Goal: Task Accomplishment & Management: Find specific page/section

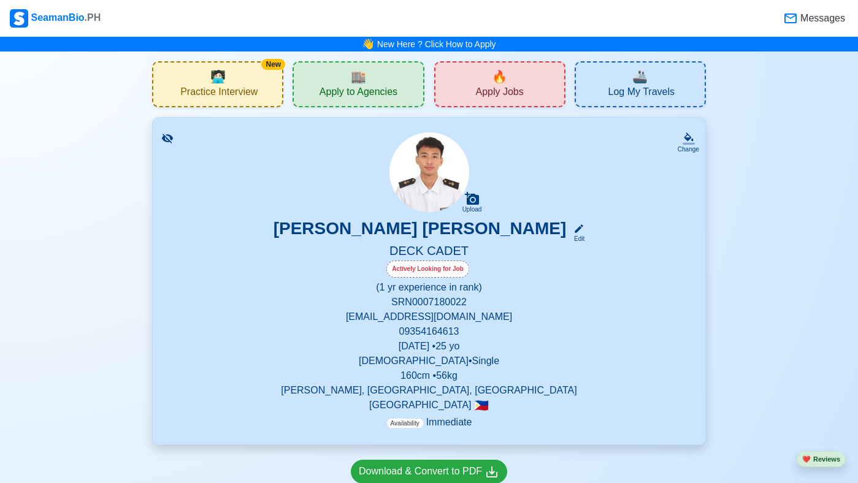
scroll to position [74, 0]
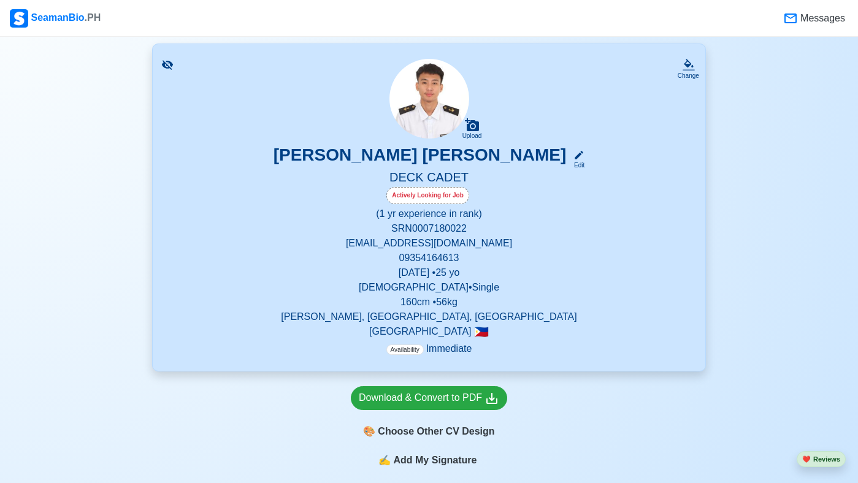
click at [58, 18] on div "SeamanBio .PH" at bounding box center [55, 18] width 91 height 18
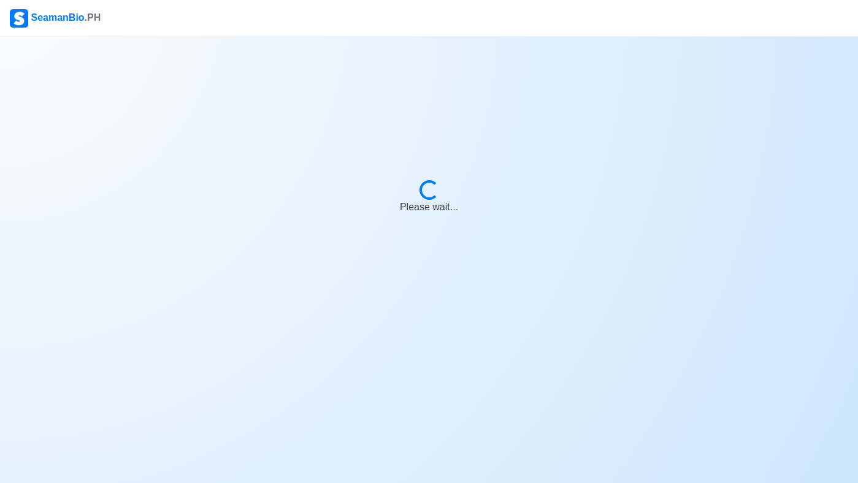
click at [58, 18] on div "SeamanBio .PH" at bounding box center [55, 18] width 91 height 18
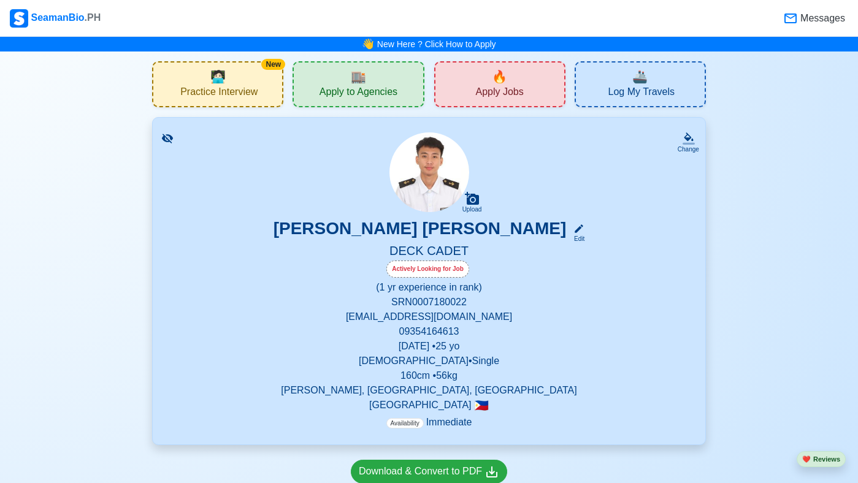
click at [238, 88] on span "Practice Interview" at bounding box center [218, 93] width 77 height 15
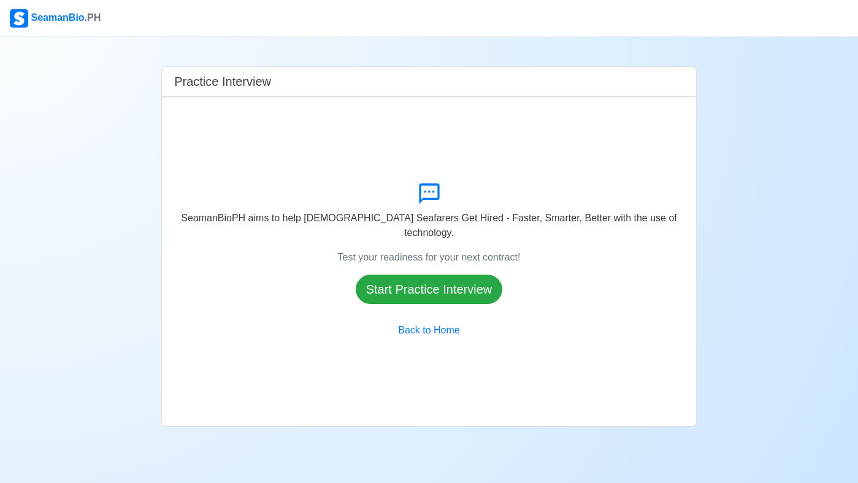
click at [19, 10] on img at bounding box center [19, 18] width 18 height 18
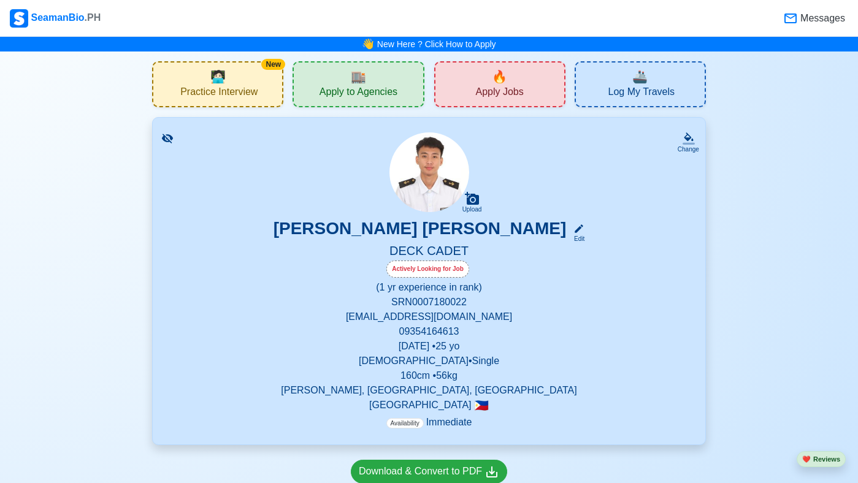
click at [416, 87] on div "🏬 Apply to Agencies" at bounding box center [357, 84] width 131 height 46
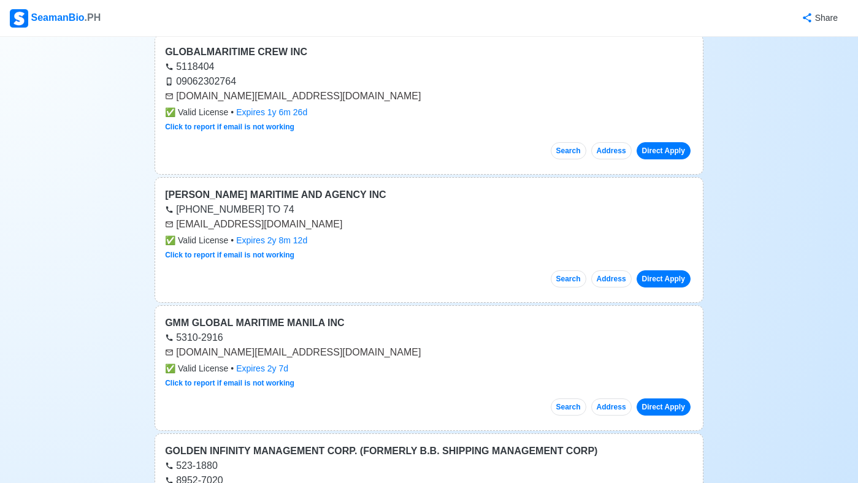
scroll to position [123, 0]
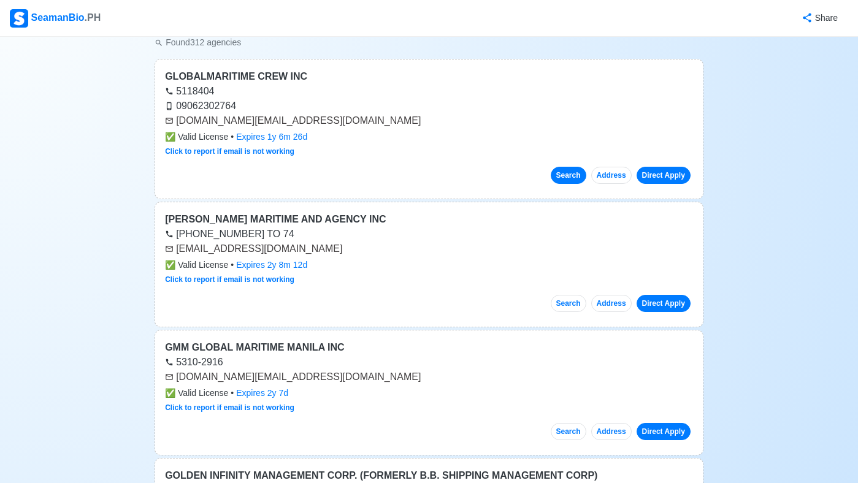
click at [564, 175] on button "Search" at bounding box center [569, 175] width 36 height 17
click at [407, 146] on div "Click to report if email is not working" at bounding box center [429, 151] width 528 height 11
click at [333, 150] on div "Click to report if email is not working" at bounding box center [429, 151] width 528 height 11
click at [288, 151] on link "Click to report if email is not working" at bounding box center [229, 151] width 129 height 9
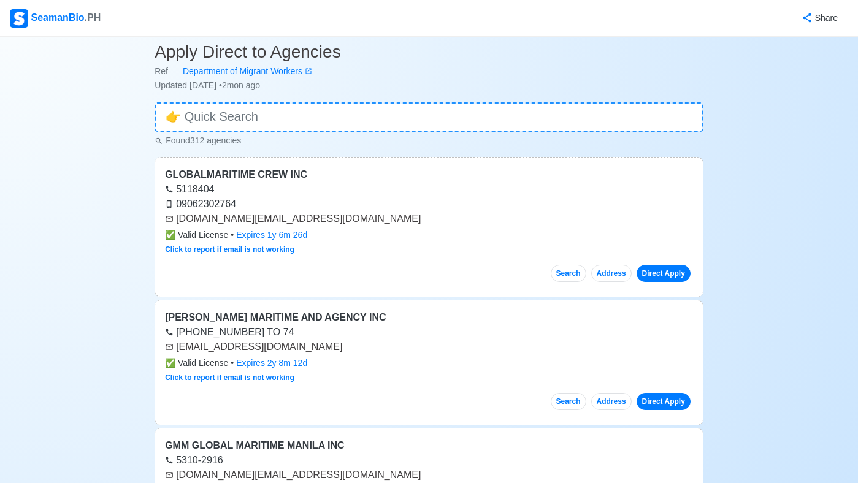
scroll to position [0, 0]
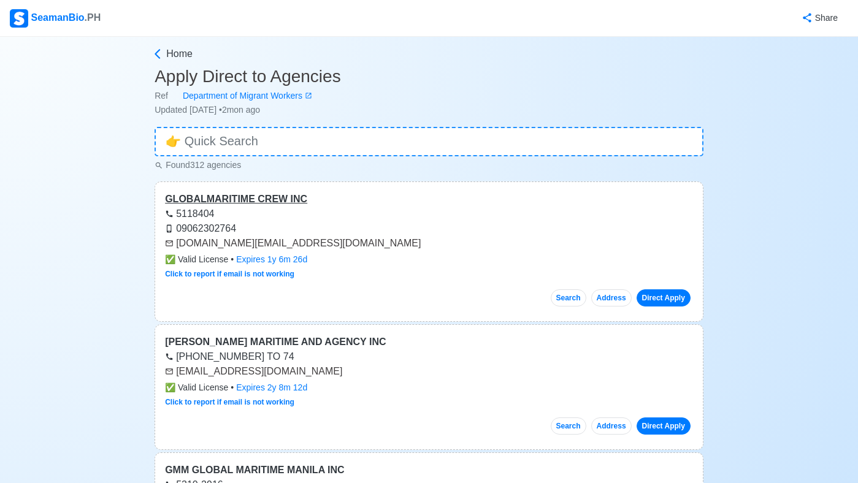
click at [291, 199] on div "GLOBALMARITIME CREW INC" at bounding box center [429, 199] width 528 height 15
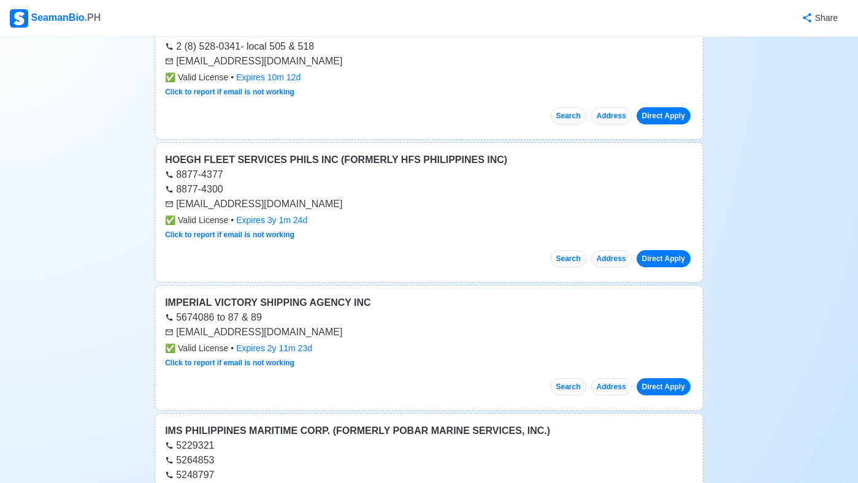
scroll to position [1839, 0]
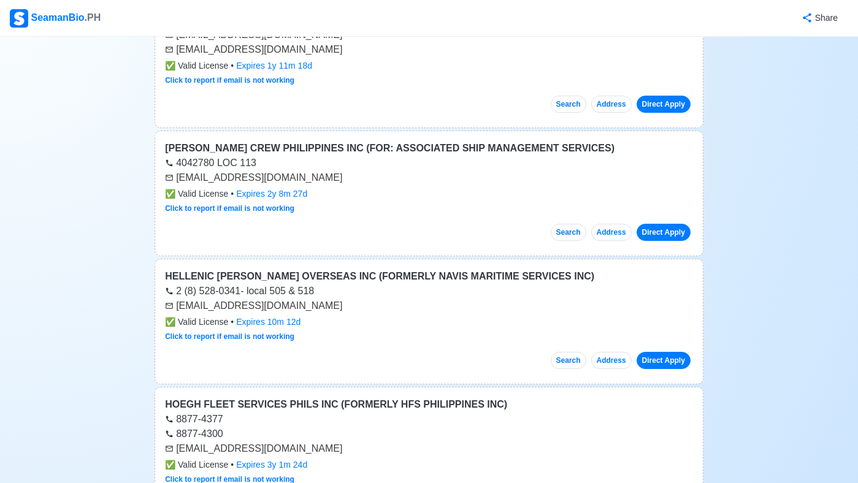
scroll to position [1594, 0]
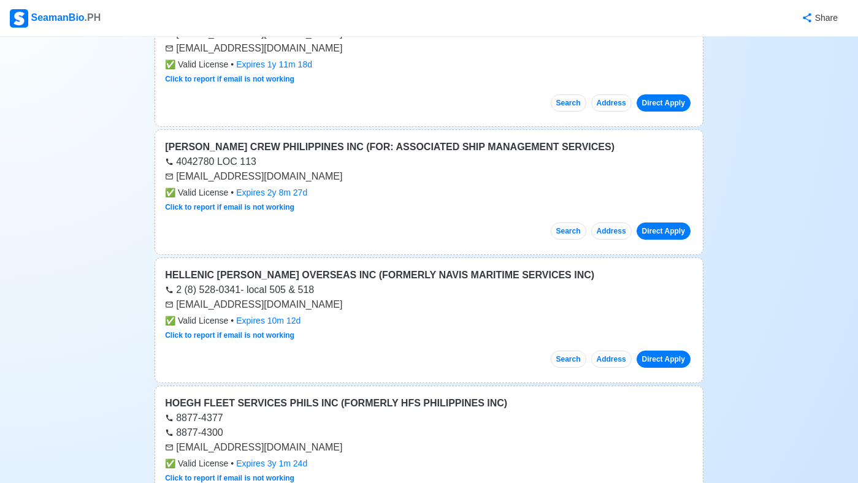
click at [25, 20] on img at bounding box center [19, 18] width 18 height 18
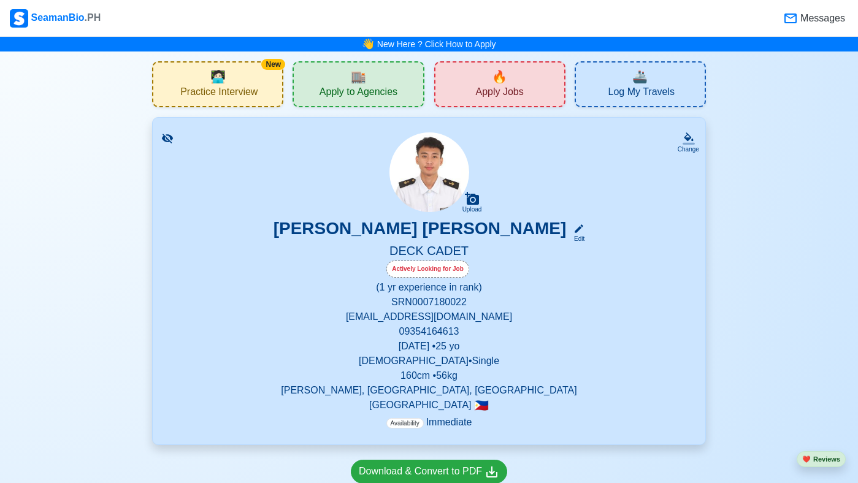
click at [481, 88] on span "Apply Jobs" at bounding box center [499, 93] width 48 height 15
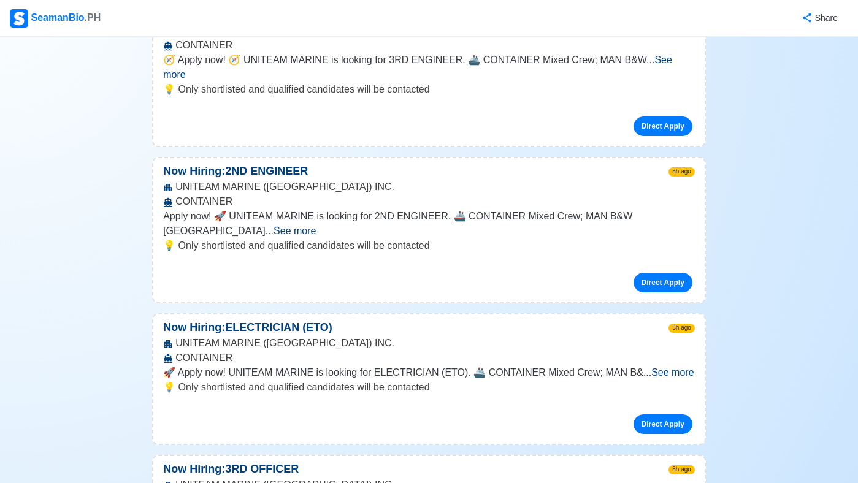
scroll to position [1570, 0]
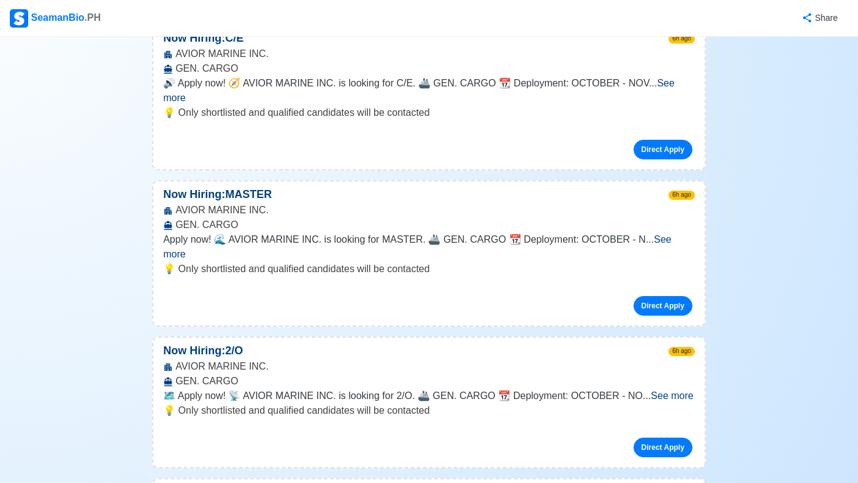
scroll to position [4267, 0]
